Goal: Transaction & Acquisition: Download file/media

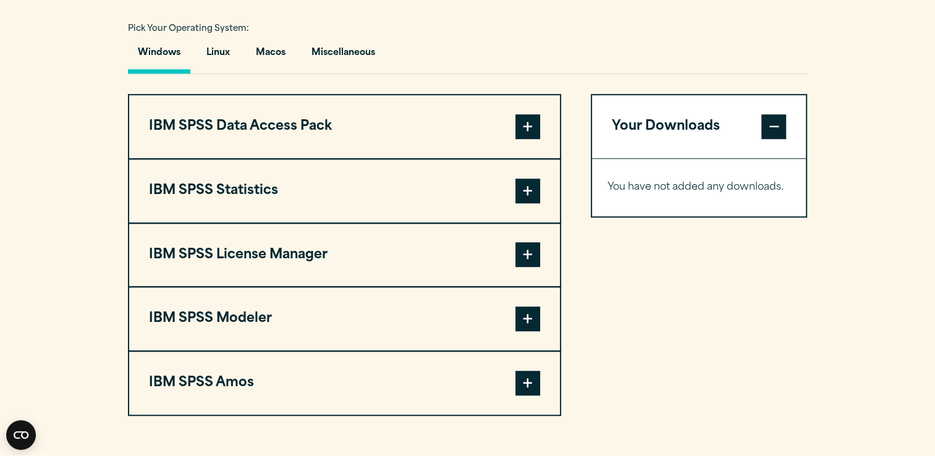
scroll to position [910, 0]
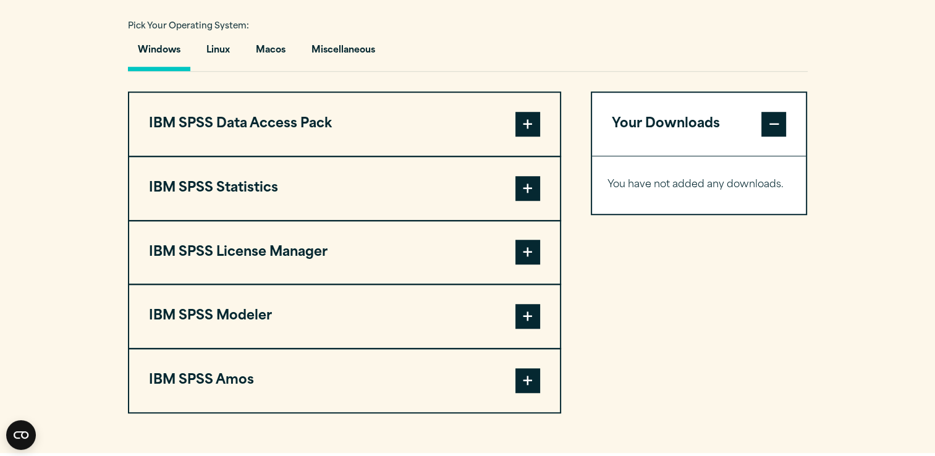
click at [526, 195] on span at bounding box center [527, 188] width 25 height 25
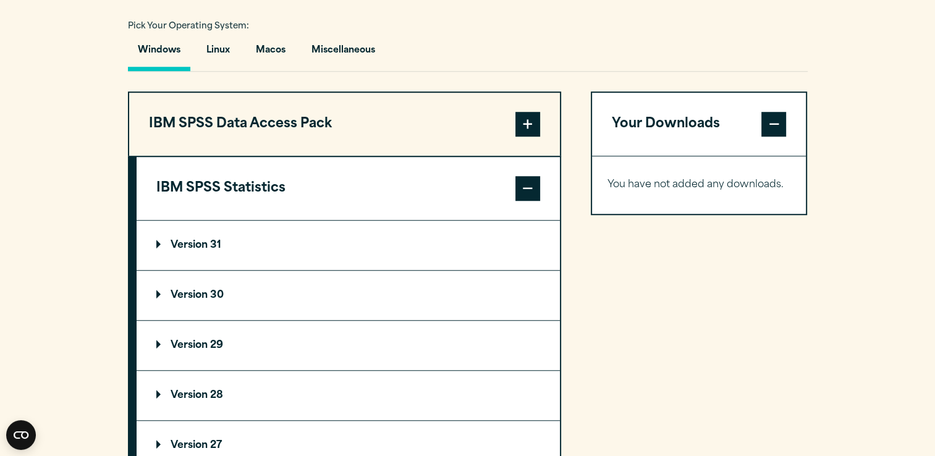
click at [256, 303] on summary "Version 30" at bounding box center [348, 295] width 423 height 49
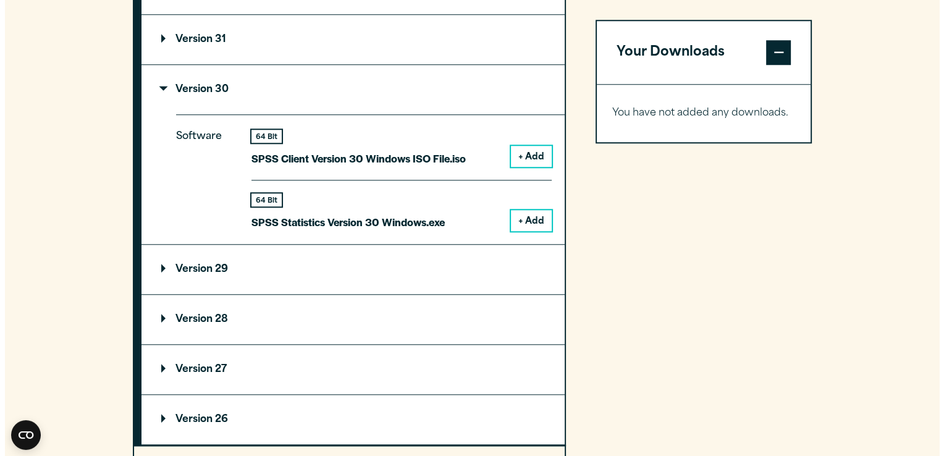
scroll to position [1125, 0]
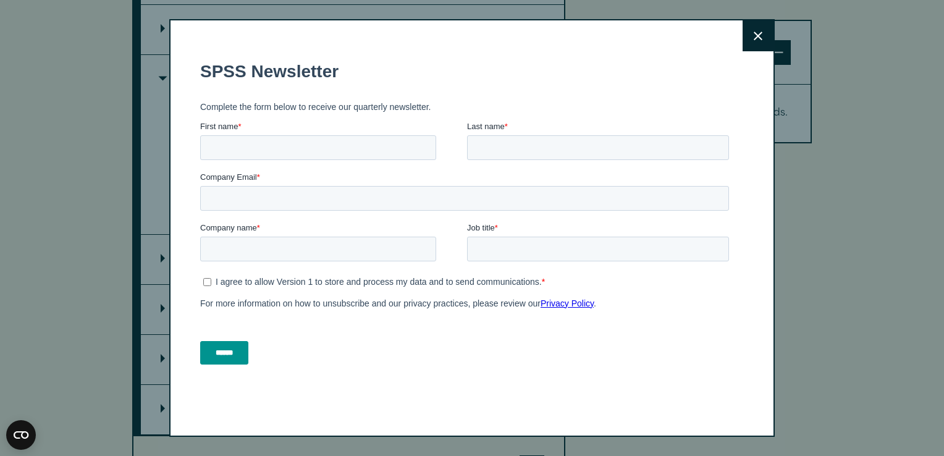
click at [756, 33] on icon at bounding box center [758, 36] width 9 height 9
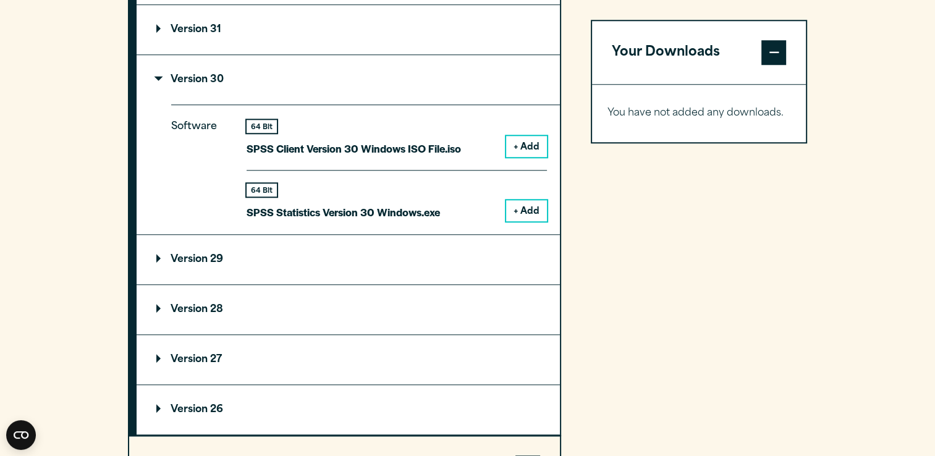
click at [519, 216] on button "+ Add" at bounding box center [526, 210] width 41 height 21
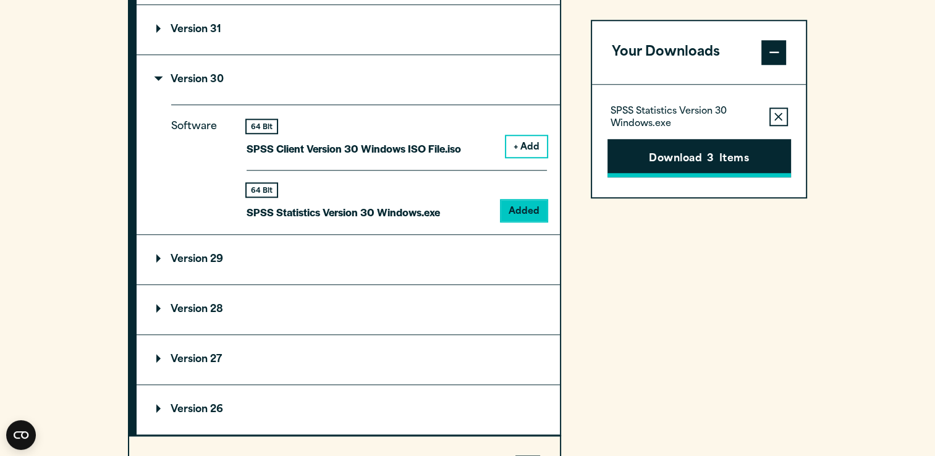
click at [737, 151] on button "Download 3 Items" at bounding box center [699, 158] width 184 height 38
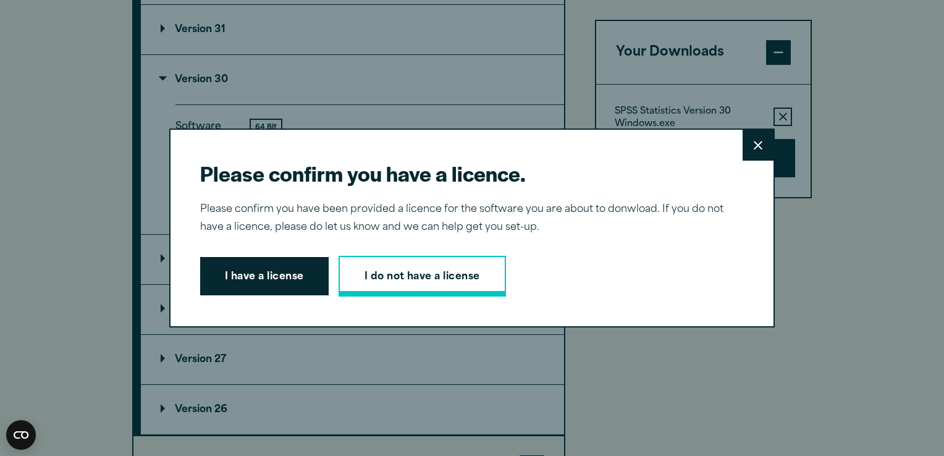
click at [438, 271] on link "I do not have a license" at bounding box center [422, 276] width 167 height 41
click at [243, 284] on button "I have a license" at bounding box center [264, 276] width 129 height 38
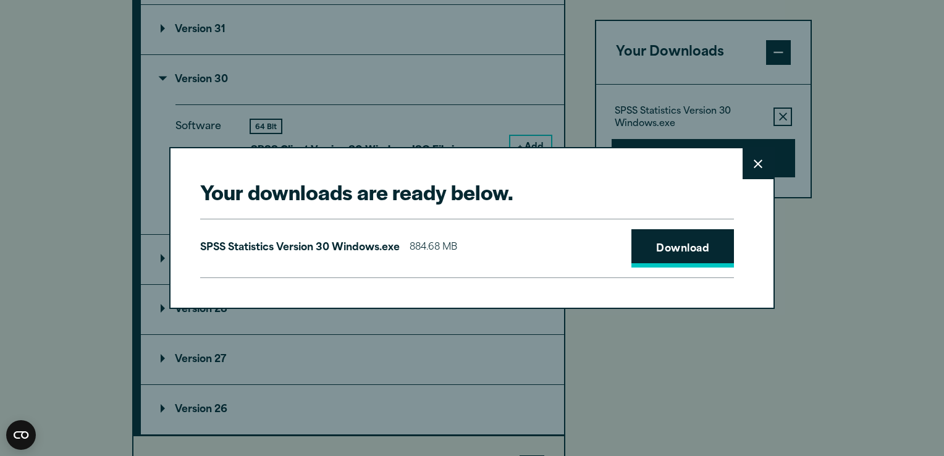
click at [650, 247] on link "Download" at bounding box center [683, 248] width 103 height 38
